Goal: Download file/media

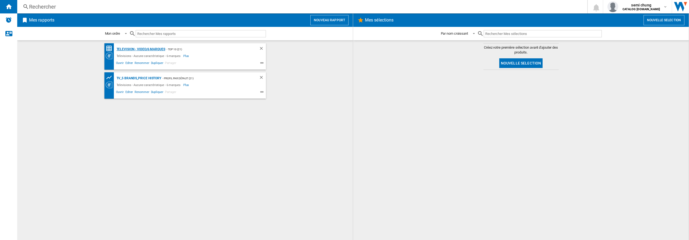
click at [136, 49] on div "Television - video/6 marques" at bounding box center [140, 49] width 50 height 7
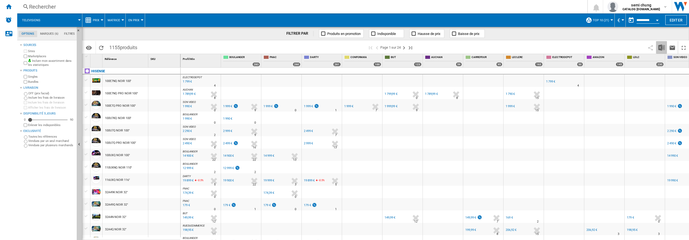
click at [661, 48] on img "Télécharger au format Excel" at bounding box center [661, 47] width 6 height 6
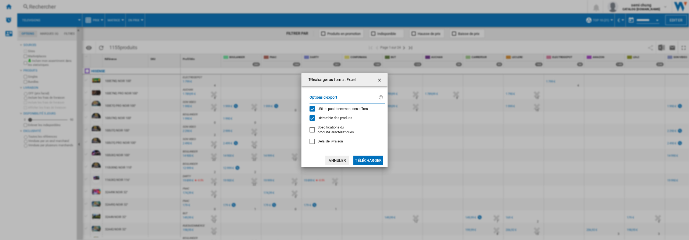
click at [311, 109] on div "URL et positionnement des offres" at bounding box center [312, 108] width 5 height 5
click at [311, 118] on div "Hiérarchie des produits" at bounding box center [312, 117] width 5 height 5
click at [362, 162] on button "Télécharger" at bounding box center [368, 161] width 30 height 10
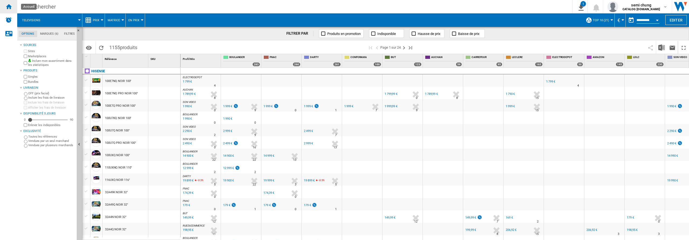
click at [10, 7] on ng-md-icon "Accueil" at bounding box center [8, 6] width 6 height 6
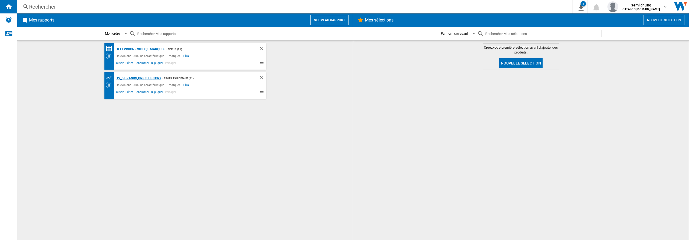
click at [143, 78] on div "TV_5 Brands_Price History" at bounding box center [138, 78] width 46 height 7
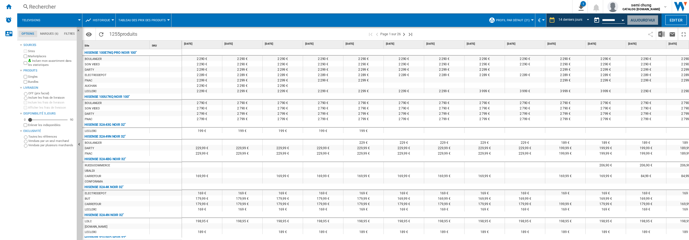
click at [638, 20] on button "Aujourd'hui" at bounding box center [642, 20] width 31 height 10
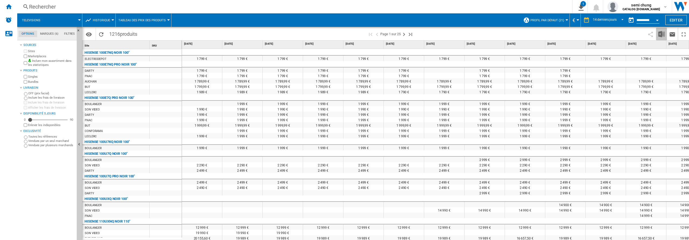
click at [662, 36] on img "Télécharger au format Excel" at bounding box center [661, 34] width 6 height 6
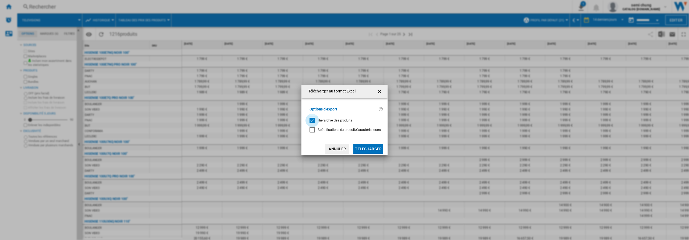
click at [312, 121] on div "Hiérarchie des produits" at bounding box center [312, 120] width 5 height 5
click at [366, 151] on button "Télécharger" at bounding box center [368, 149] width 30 height 10
